Goal: Transaction & Acquisition: Purchase product/service

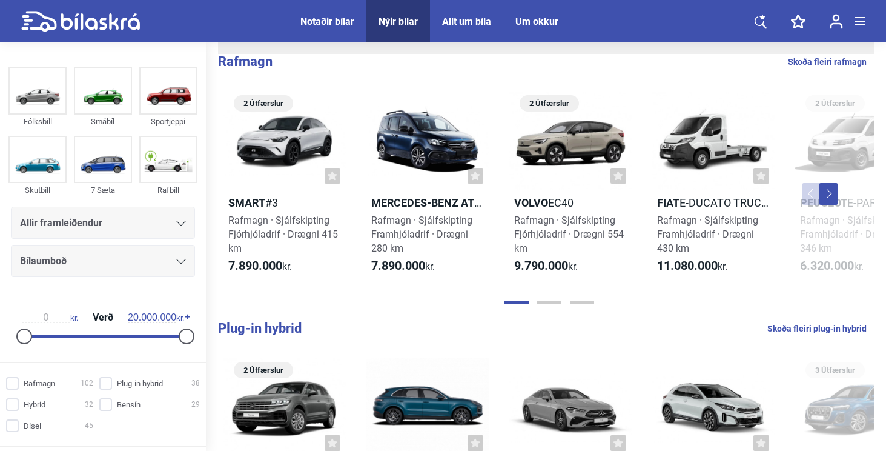
scroll to position [340, 0]
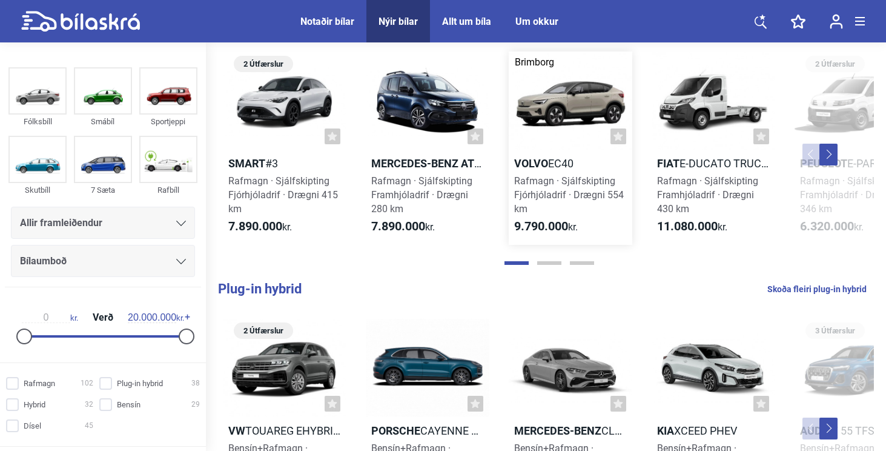
click at [557, 107] on div at bounding box center [571, 100] width 124 height 99
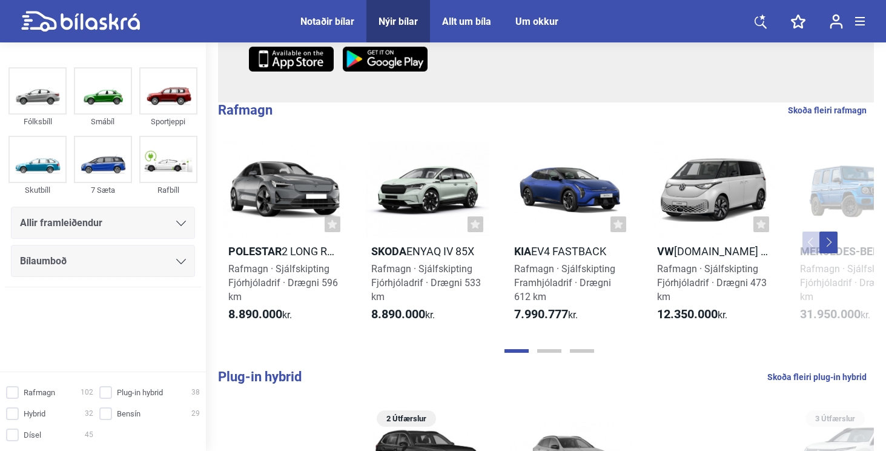
scroll to position [550, 0]
